Goal: Check status: Check status

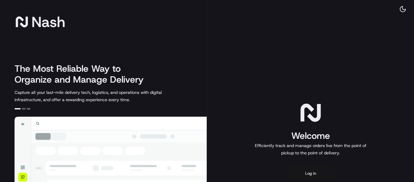
click at [313, 171] on button "Log in" at bounding box center [310, 173] width 49 height 15
